Goal: Information Seeking & Learning: Compare options

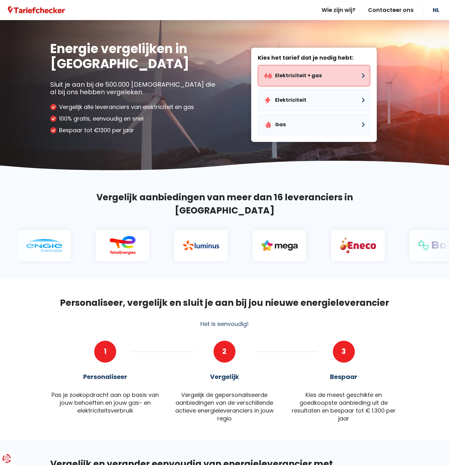
click at [305, 70] on button "Elektriciteit + gas" at bounding box center [314, 75] width 112 height 21
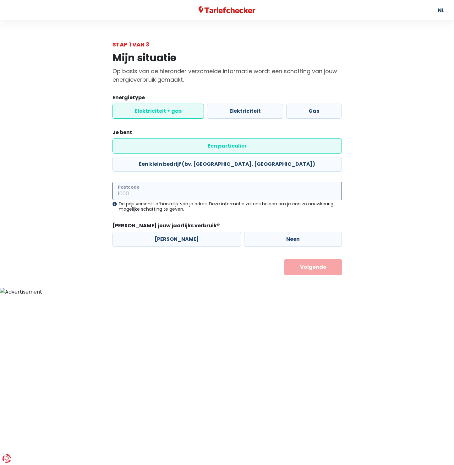
click at [151, 182] on input "Postcode" at bounding box center [226, 191] width 229 height 18
type input "2230"
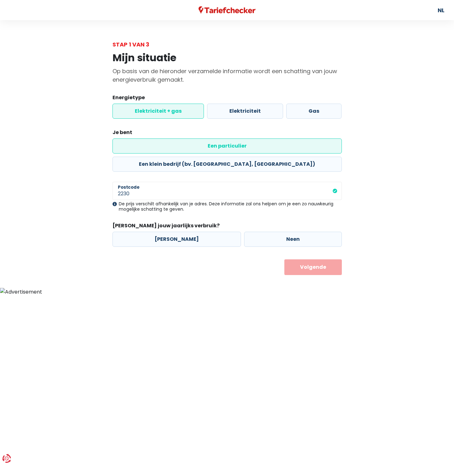
click at [245, 201] on div "De prijs verschilt afhankelijk van je adres. Deze informatie zal ons helpen om …" at bounding box center [226, 206] width 229 height 11
click at [256, 230] on div "[PERSON_NAME] Neen" at bounding box center [227, 239] width 232 height 18
click at [256, 232] on label "Neen" at bounding box center [293, 239] width 98 height 15
click at [256, 232] on input "Neen" at bounding box center [293, 239] width 98 height 15
radio input "true"
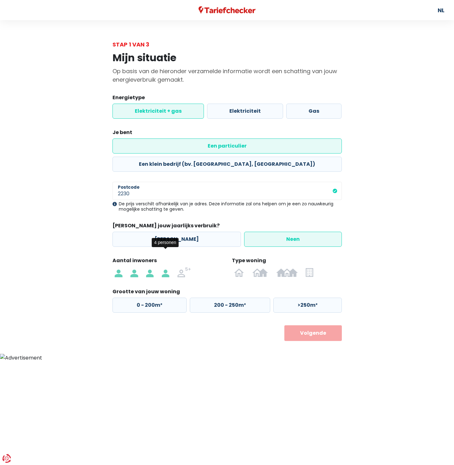
click at [160, 267] on label at bounding box center [166, 272] width 16 height 10
click at [160, 267] on input "radio" at bounding box center [166, 272] width 16 height 10
radio input "true"
click at [209, 298] on label "200 - 250m²" at bounding box center [230, 305] width 80 height 15
click at [209, 298] on input "200 - 250m²" at bounding box center [230, 305] width 80 height 15
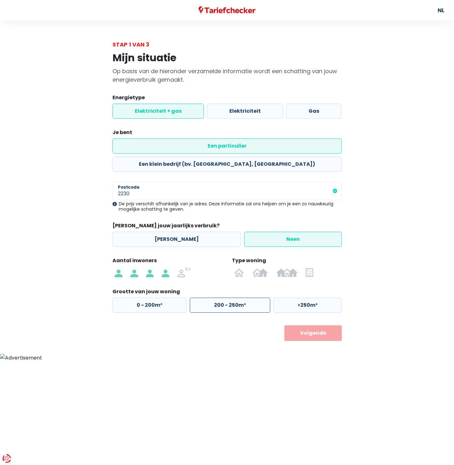
radio input "true"
click at [244, 267] on img at bounding box center [239, 272] width 10 height 10
click at [244, 267] on input "radio" at bounding box center [239, 272] width 18 height 10
radio input "true"
click at [318, 325] on button "Volgende" at bounding box center [312, 333] width 57 height 16
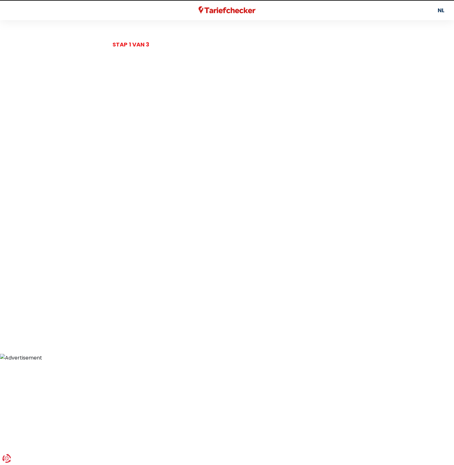
select select
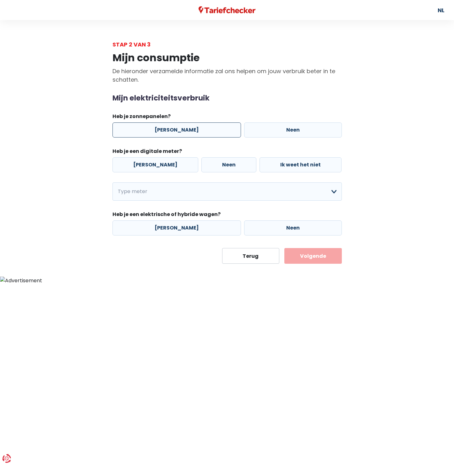
click at [172, 130] on label "[PERSON_NAME]" at bounding box center [176, 129] width 128 height 15
click at [172, 130] on input "[PERSON_NAME]" at bounding box center [176, 129] width 128 height 15
radio input "true"
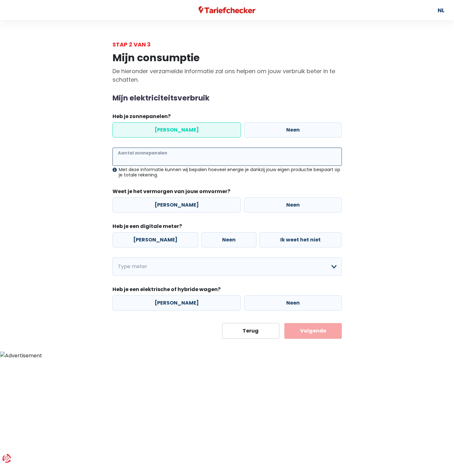
click at [141, 158] on input "Aantal zonnepanelen" at bounding box center [226, 157] width 229 height 18
type input "16"
click at [171, 203] on label "[PERSON_NAME]" at bounding box center [176, 205] width 128 height 15
click at [171, 203] on input "[PERSON_NAME]" at bounding box center [176, 205] width 128 height 15
radio input "true"
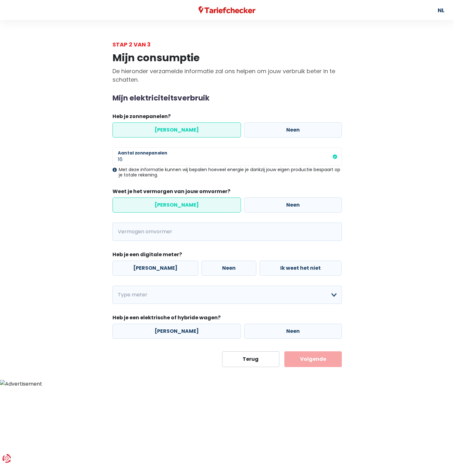
click at [255, 216] on div "16 Aantal zonnepanelen Met deze informatie kunnen wij bepalen hoeveel energie j…" at bounding box center [226, 194] width 229 height 93
click at [257, 193] on legend "Weet je het vermorgen van jouw omvormer?" at bounding box center [226, 193] width 229 height 10
click at [260, 209] on label "Neen" at bounding box center [293, 205] width 98 height 15
click at [260, 209] on input "Neen" at bounding box center [293, 205] width 98 height 15
radio input "true"
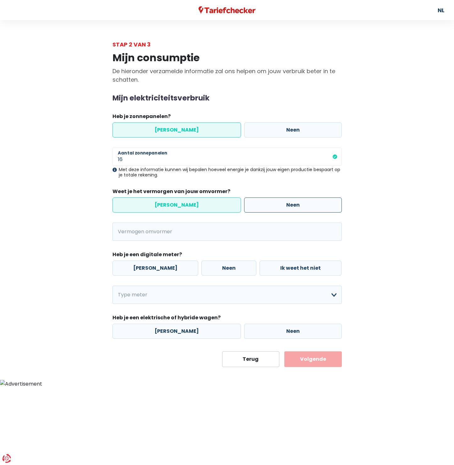
radio input "false"
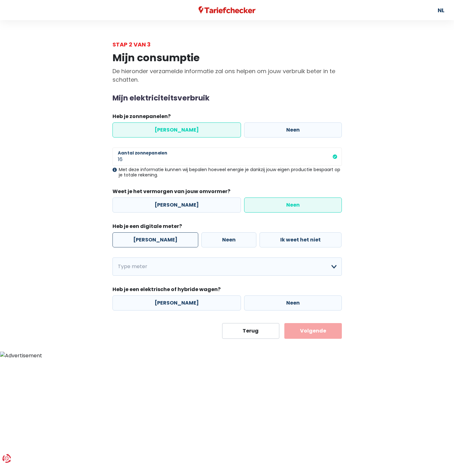
click at [143, 240] on label "[PERSON_NAME]" at bounding box center [155, 239] width 86 height 15
click at [143, 240] on input "[PERSON_NAME]" at bounding box center [155, 239] width 86 height 15
radio input "true"
select select "day_single_rate"
click option "Enkelvoudig" at bounding box center [0, 0] width 0 height 0
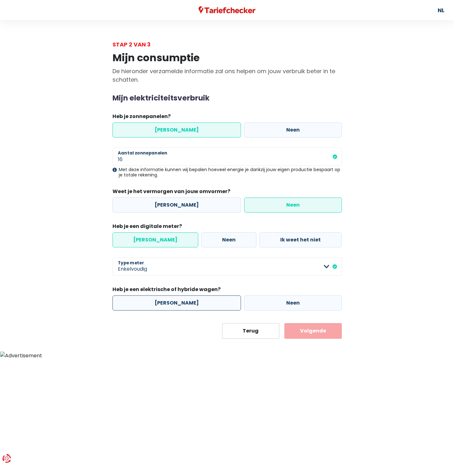
click at [181, 302] on label "[PERSON_NAME]" at bounding box center [176, 303] width 128 height 15
click at [181, 302] on input "[PERSON_NAME]" at bounding box center [176, 303] width 128 height 15
radio input "true"
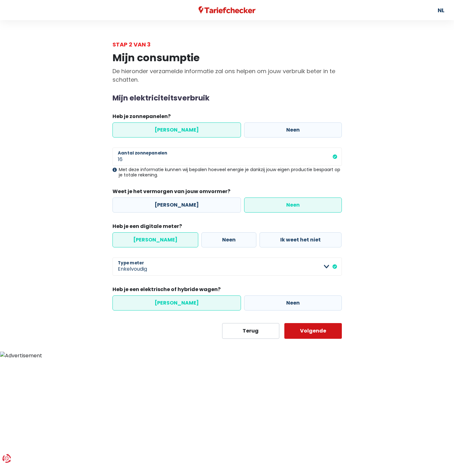
click at [310, 331] on button "Volgende" at bounding box center [312, 331] width 57 height 16
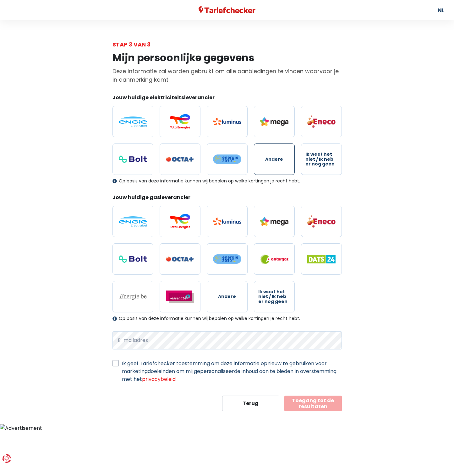
click at [269, 155] on label "Andere" at bounding box center [274, 159] width 41 height 31
click at [269, 155] on input "Andere" at bounding box center [274, 159] width 41 height 31
radio input "true"
click at [240, 298] on label "Andere" at bounding box center [227, 296] width 41 height 31
click at [240, 298] on input "Andere" at bounding box center [227, 296] width 41 height 31
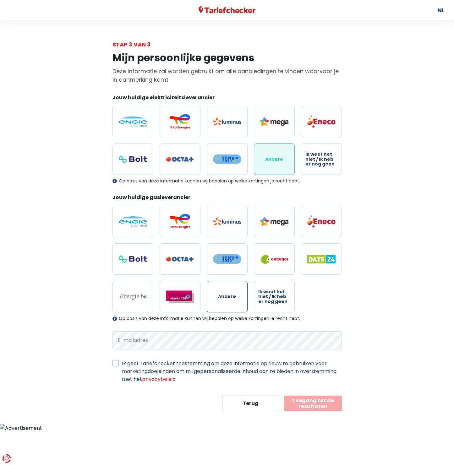
radio input "true"
click at [154, 302] on div "Andere Ik weet het niet / Ik heb er nog geen" at bounding box center [227, 258] width 236 height 117
click at [147, 302] on label at bounding box center [132, 296] width 41 height 31
click at [147, 302] on input "radio" at bounding box center [132, 296] width 41 height 31
radio input "true"
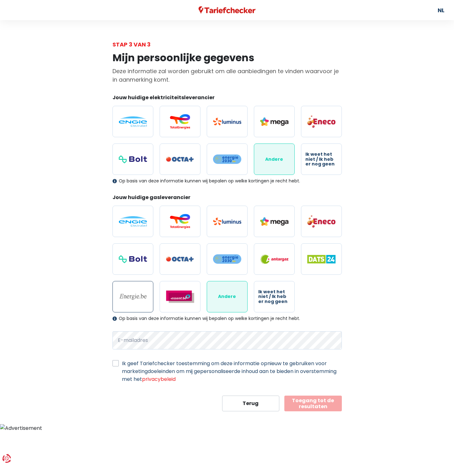
radio input "false"
click at [163, 373] on label "Ik geef Tariefchecker toestemming om deze informatie opnieuw te gebruiken voor …" at bounding box center [232, 372] width 220 height 24
click at [119, 366] on input "Ik geef Tariefchecker toestemming om deze informatie opnieuw te gebruiken voor …" at bounding box center [115, 363] width 6 height 6
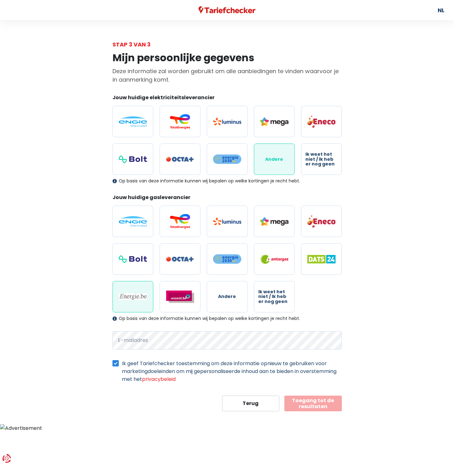
click at [165, 364] on label "Ik geef Tariefchecker toestemming om deze informatie opnieuw te gebruiken voor …" at bounding box center [232, 372] width 220 height 24
click at [119, 364] on input "Ik geef Tariefchecker toestemming om deze informatie opnieuw te gebruiken voor …" at bounding box center [115, 363] width 6 height 6
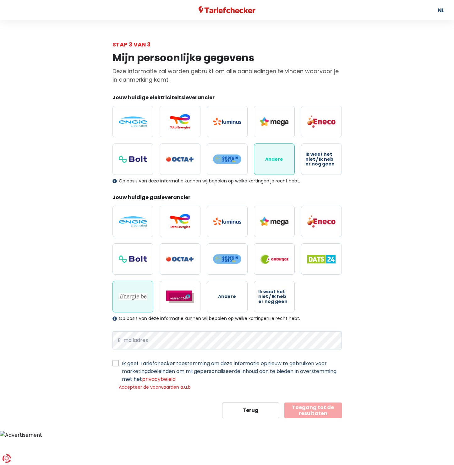
click at [165, 364] on label "Ik geef Tariefchecker toestemming om deze informatie opnieuw te gebruiken voor …" at bounding box center [232, 372] width 220 height 24
click at [119, 364] on input "Ik geef Tariefchecker toestemming om deze informatie opnieuw te gebruiken voor …" at bounding box center [115, 363] width 6 height 6
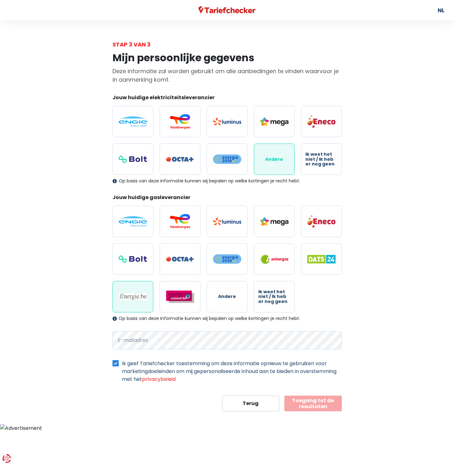
click at [165, 364] on label "Ik geef Tariefchecker toestemming om deze informatie opnieuw te gebruiken voor …" at bounding box center [232, 372] width 220 height 24
click at [119, 364] on input "Ik geef Tariefchecker toestemming om deze informatie opnieuw te gebruiken voor …" at bounding box center [115, 363] width 6 height 6
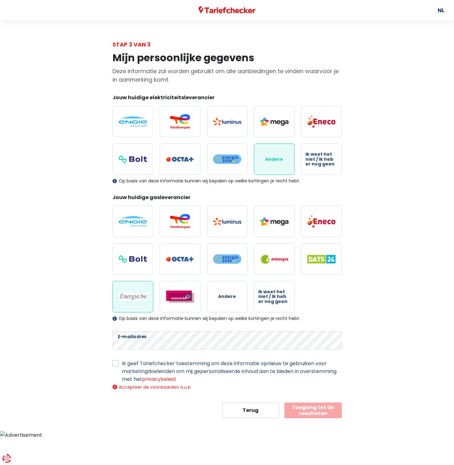
click at [321, 390] on form "Jouw huidige elektriciteitsleverancier Andere Ik weet het niet / Ik heb er nog …" at bounding box center [226, 256] width 229 height 324
click at [315, 413] on button "Toegang tot de resultaten" at bounding box center [312, 411] width 57 height 16
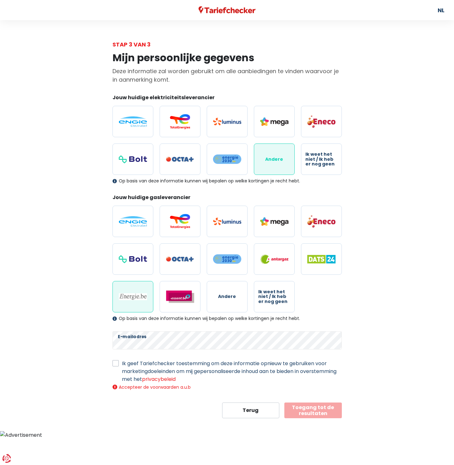
click at [315, 413] on button "Toegang tot de resultaten" at bounding box center [312, 411] width 57 height 16
click at [274, 371] on label "Ik geef Tariefchecker toestemming om deze informatie opnieuw te gebruiken voor …" at bounding box center [232, 372] width 220 height 24
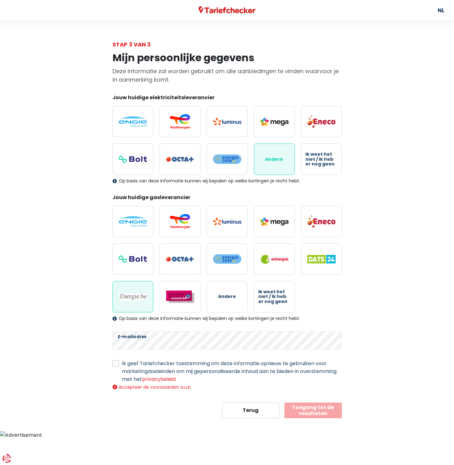
click at [119, 366] on input "Ik geef Tariefchecker toestemming om deze informatie opnieuw te gebruiken voor …" at bounding box center [115, 363] width 6 height 6
checkbox input "true"
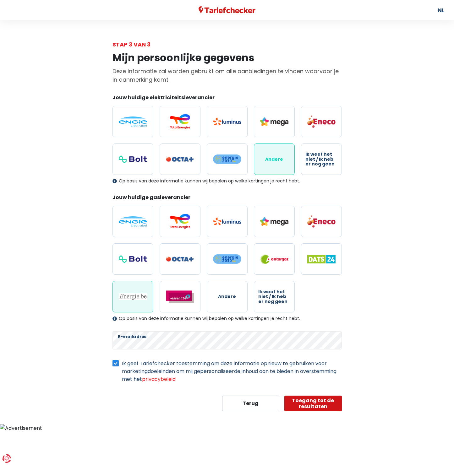
click at [320, 401] on button "Toegang tot de resultaten" at bounding box center [312, 404] width 57 height 16
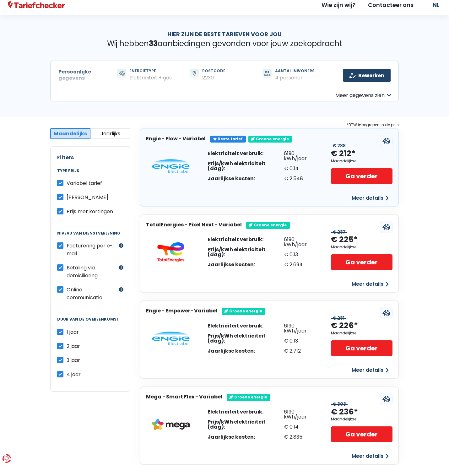
scroll to position [10, 0]
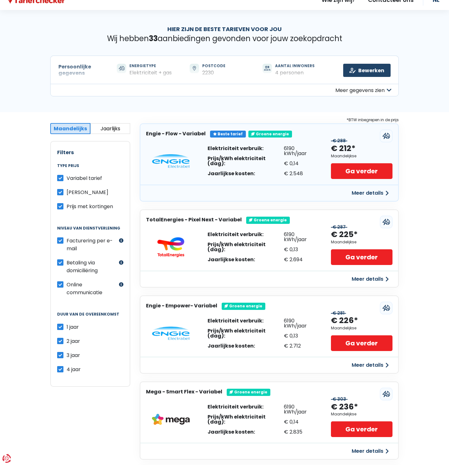
click at [253, 111] on div "Hier zijn de beste tarieven voor jou Wij hebben 33 aanbiedingen gevonden voor j…" at bounding box center [224, 61] width 449 height 102
click at [113, 127] on button "Jaarlijks" at bounding box center [110, 128] width 40 height 11
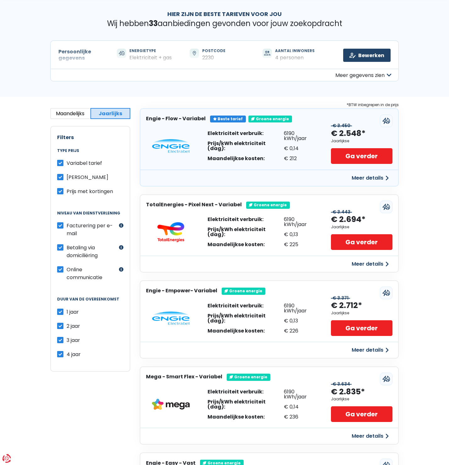
scroll to position [243, 0]
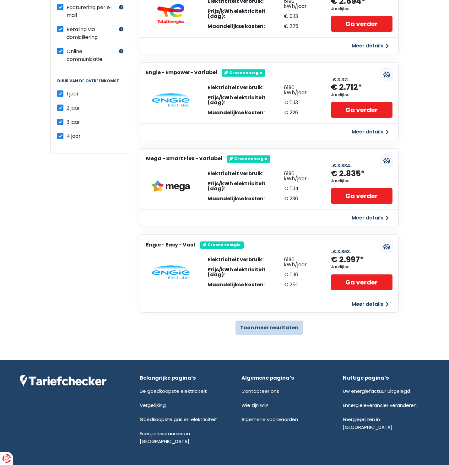
click at [274, 324] on button "Toon meer resultaten" at bounding box center [270, 328] width 68 height 14
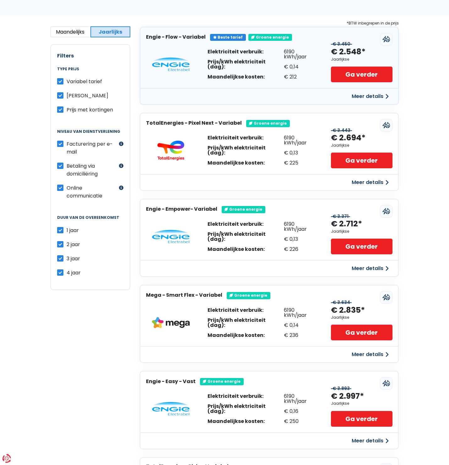
scroll to position [0, 0]
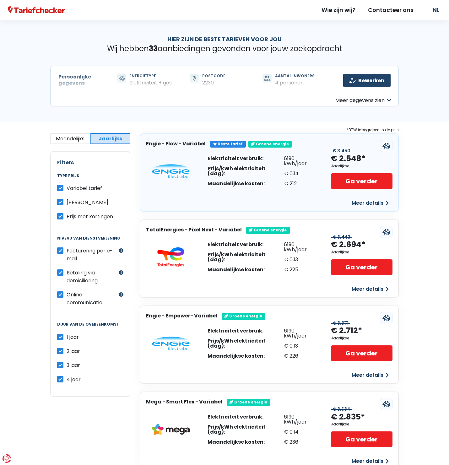
click at [67, 350] on label "2 jaar" at bounding box center [74, 351] width 14 height 8
click at [61, 350] on input "2 jaar" at bounding box center [60, 350] width 6 height 6
checkbox input "false"
click at [67, 364] on label "3 jaar" at bounding box center [74, 365] width 14 height 8
click at [61, 364] on input "3 jaar" at bounding box center [60, 364] width 6 height 6
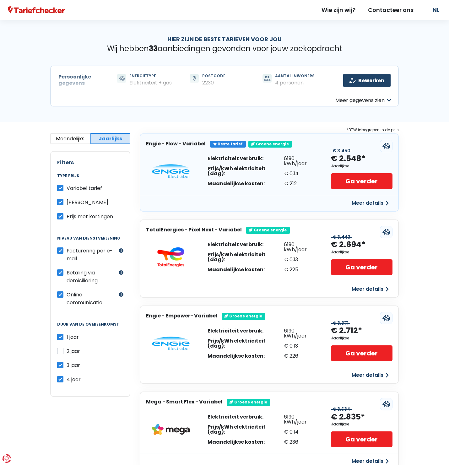
checkbox input "false"
click at [67, 379] on label "4 jaar" at bounding box center [74, 380] width 14 height 8
click at [61, 379] on input "4 jaar" at bounding box center [60, 379] width 6 height 6
checkbox input "false"
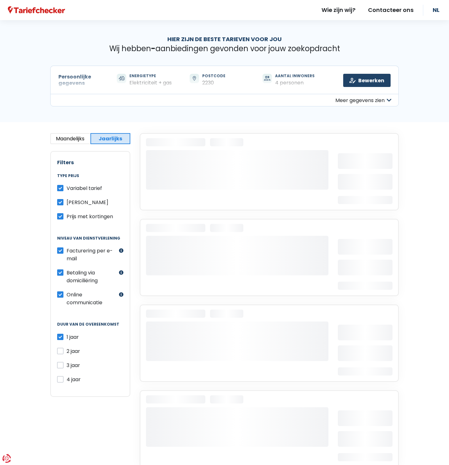
click at [107, 404] on div "Persoonlijke gegevens Maandelijks Jaarlijks Jaarlijks prijs Filters Type prijs …" at bounding box center [91, 300] width 90 height 334
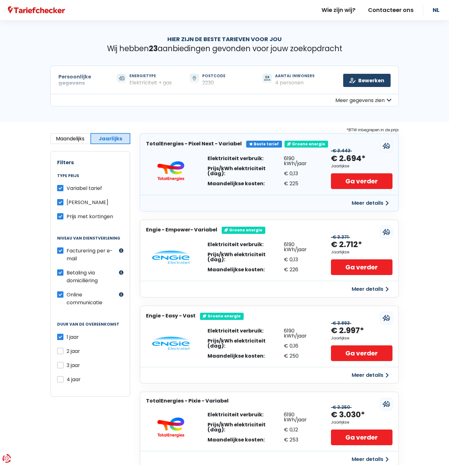
click at [374, 289] on button "Meer details" at bounding box center [370, 289] width 45 height 11
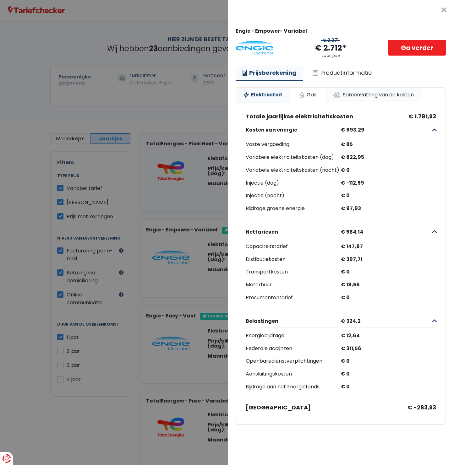
click at [347, 96] on link "Samenvatting van de kosten" at bounding box center [373, 95] width 95 height 14
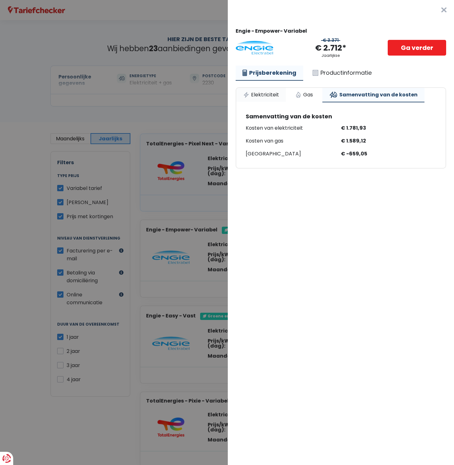
click at [270, 97] on link "Elektriciteit" at bounding box center [261, 95] width 50 height 14
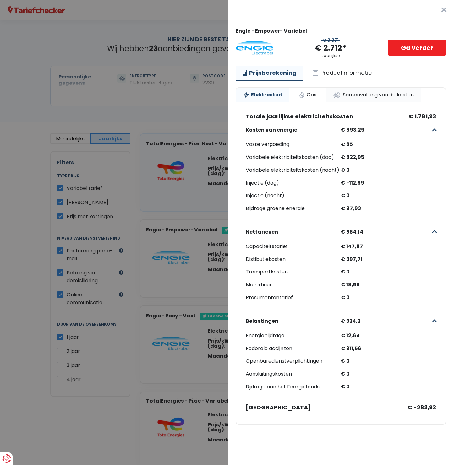
click at [365, 99] on link "Samenvatting van de kosten" at bounding box center [373, 95] width 95 height 14
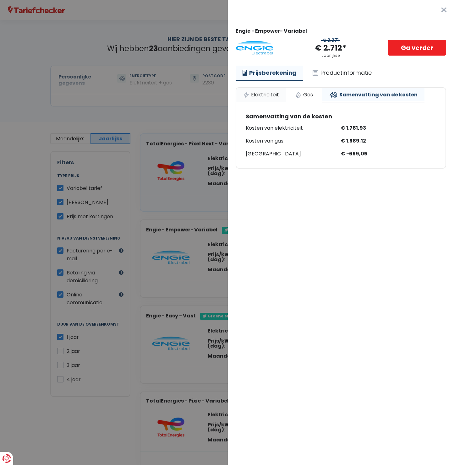
click at [271, 98] on link "Elektriciteit" at bounding box center [261, 95] width 50 height 14
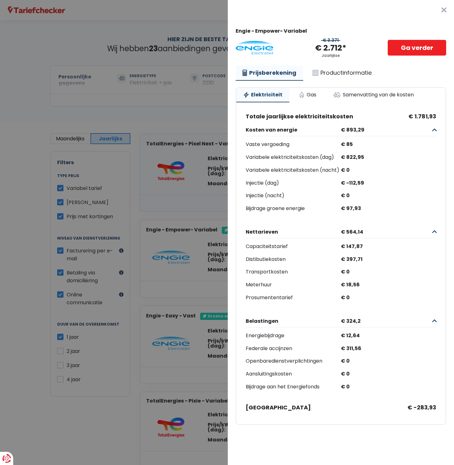
click at [436, 10] on button "×" at bounding box center [444, 10] width 20 height 20
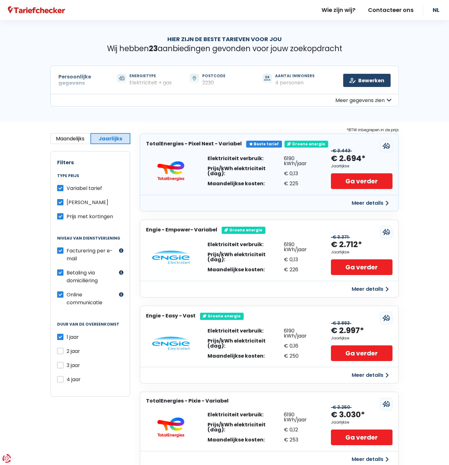
click at [169, 142] on h3 "TotalEnergies - Pixel Next - Variabel" at bounding box center [194, 144] width 96 height 6
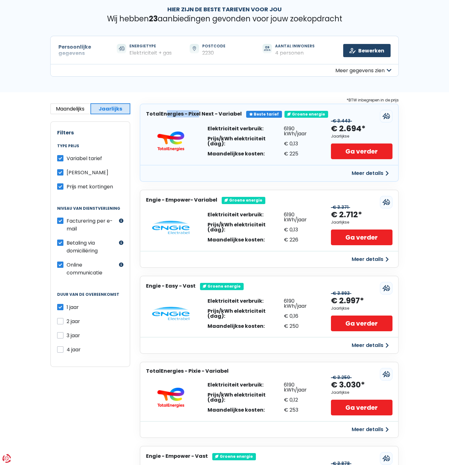
scroll to position [30, 0]
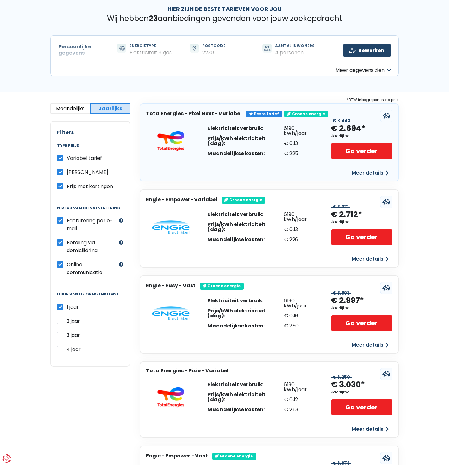
click at [84, 171] on span "[PERSON_NAME]" at bounding box center [88, 172] width 42 height 7
click at [63, 171] on input "[PERSON_NAME]" at bounding box center [60, 171] width 6 height 6
checkbox input "false"
